Goal: Answer question/provide support: Share knowledge or assist other users

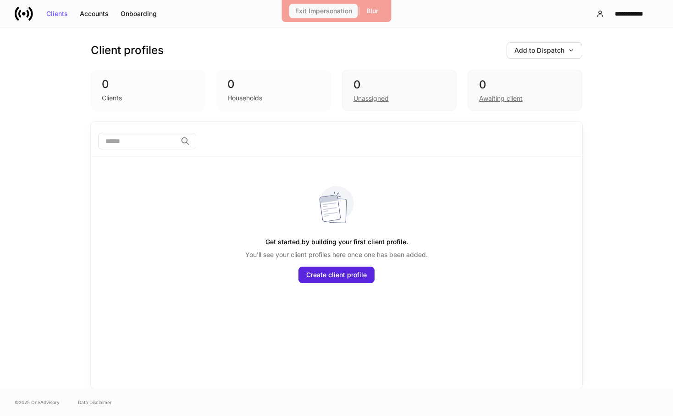
click at [327, 12] on div "Exit Impersonation" at bounding box center [323, 11] width 57 height 6
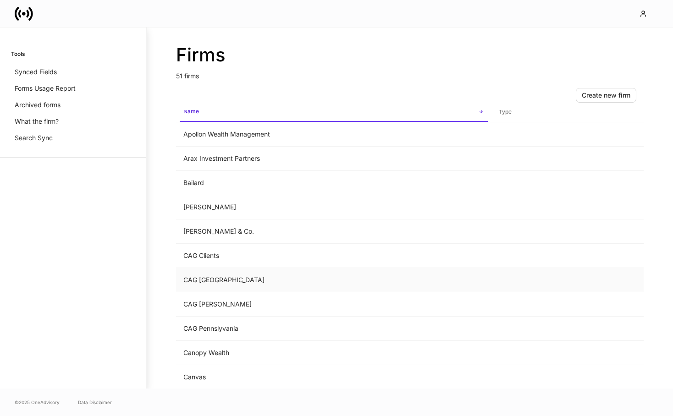
scroll to position [16, 0]
click at [221, 189] on td "Bailard" at bounding box center [333, 182] width 315 height 24
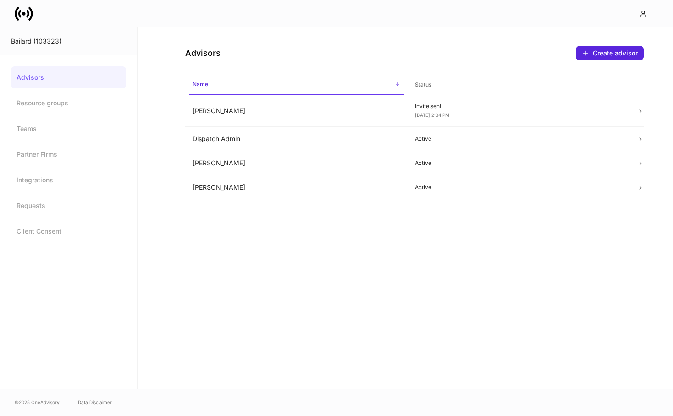
click at [62, 77] on link "Advisors" at bounding box center [68, 77] width 115 height 22
click at [25, 18] on icon at bounding box center [24, 14] width 18 height 18
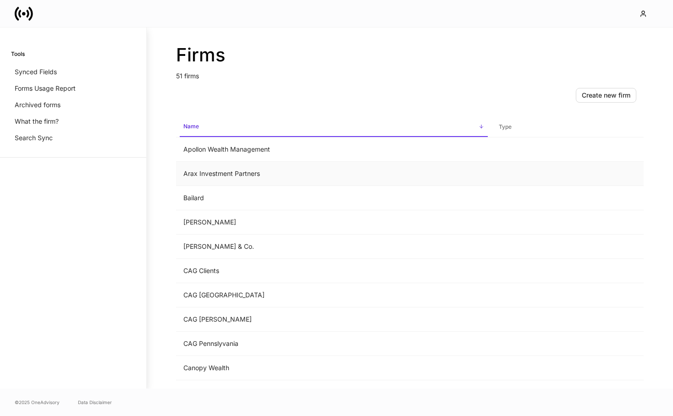
click at [249, 168] on td "Arax Investment Partners" at bounding box center [333, 174] width 315 height 24
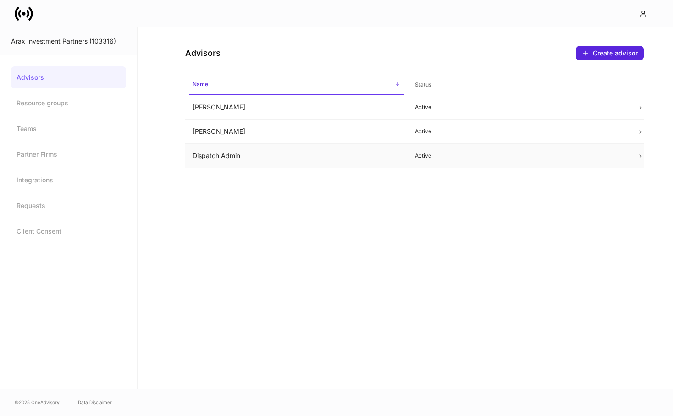
click at [359, 150] on td "Dispatch Admin" at bounding box center [296, 156] width 222 height 24
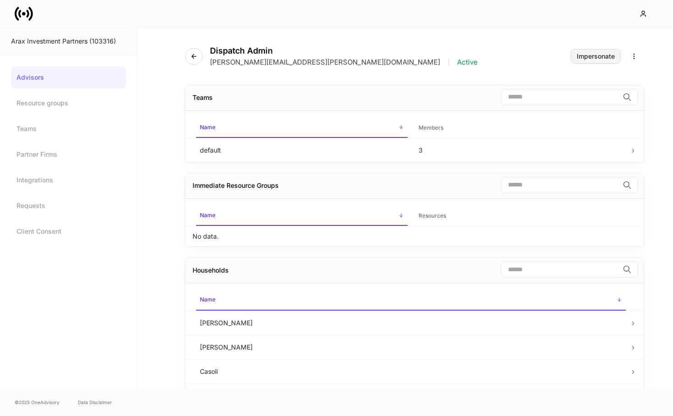
click at [607, 55] on div "Impersonate" at bounding box center [595, 56] width 38 height 6
